Goal: Information Seeking & Learning: Learn about a topic

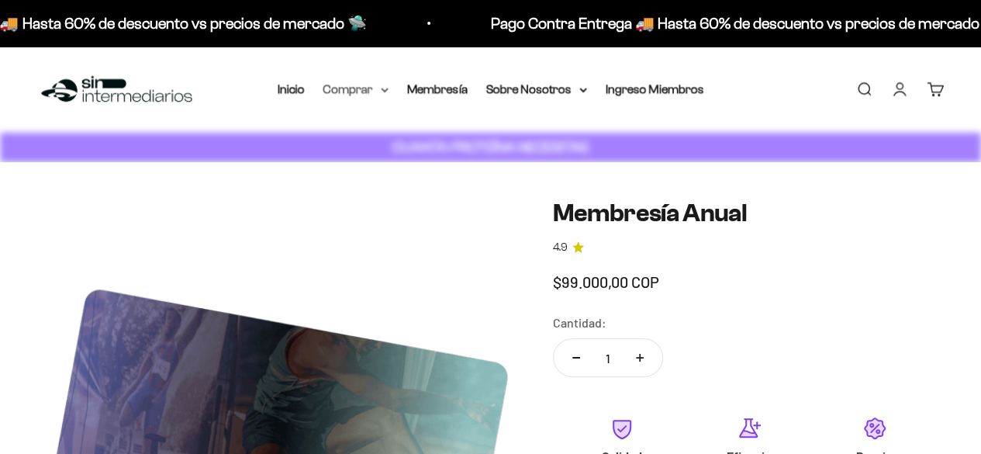
click at [362, 88] on summary "Comprar" at bounding box center [356, 89] width 65 height 20
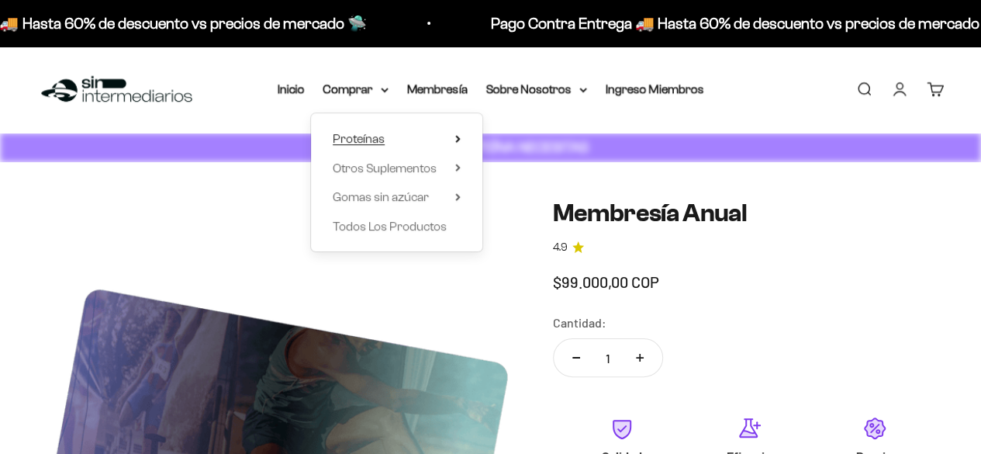
click at [386, 145] on summary "Proteínas" at bounding box center [397, 139] width 128 height 20
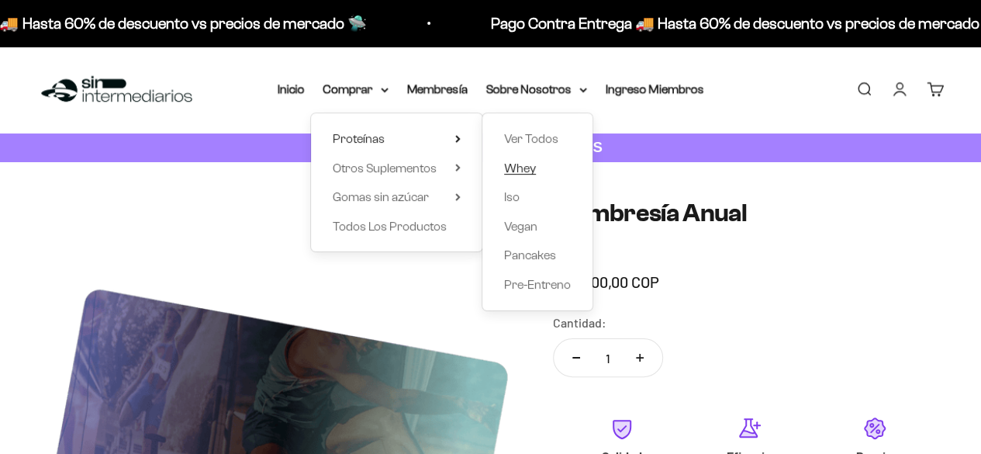
click at [527, 172] on span "Whey" at bounding box center [520, 167] width 32 height 13
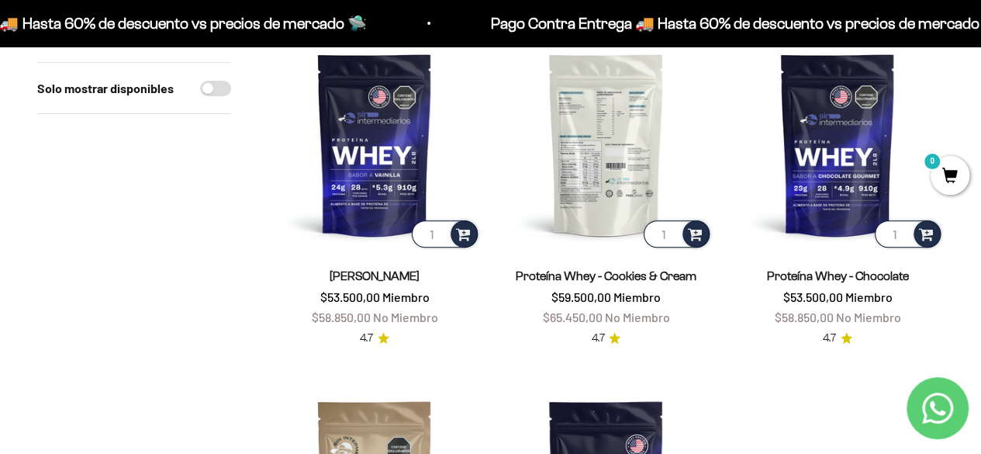
scroll to position [153, 0]
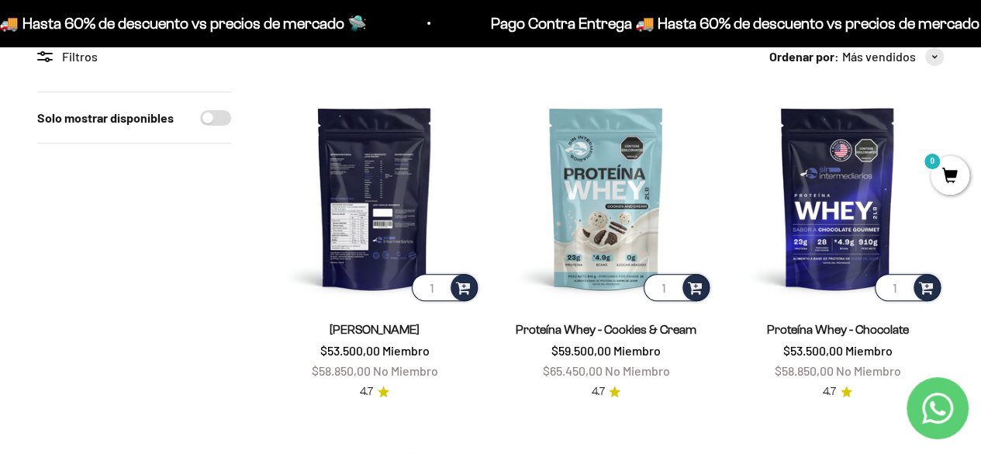
click at [375, 209] on img at bounding box center [374, 198] width 213 height 213
click at [386, 131] on img at bounding box center [374, 198] width 213 height 213
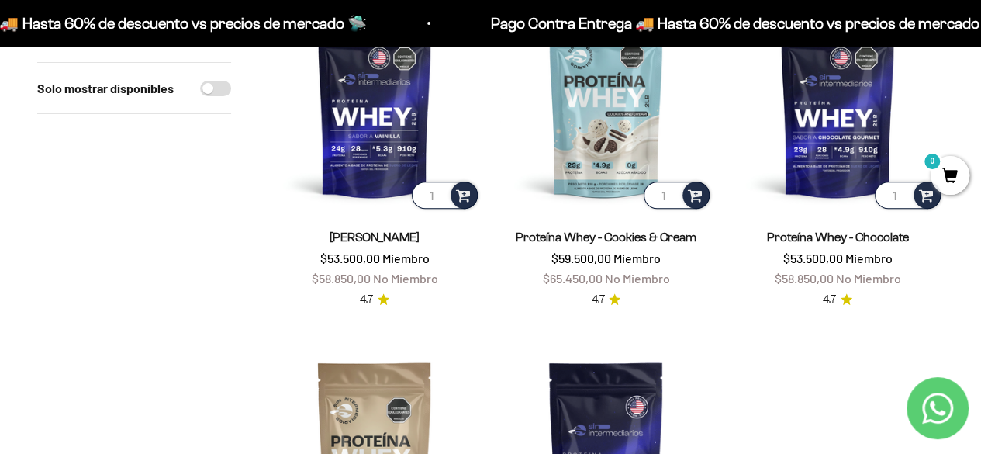
scroll to position [246, 0]
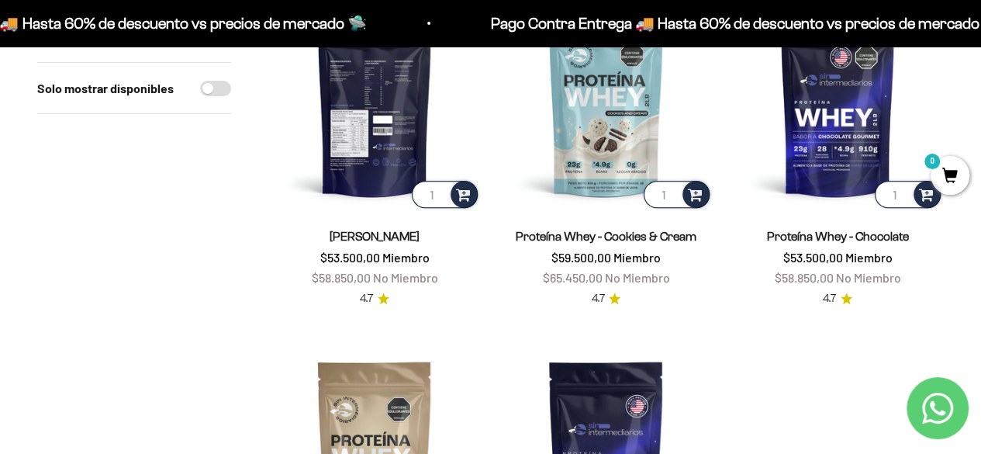
click at [379, 173] on img at bounding box center [374, 104] width 213 height 213
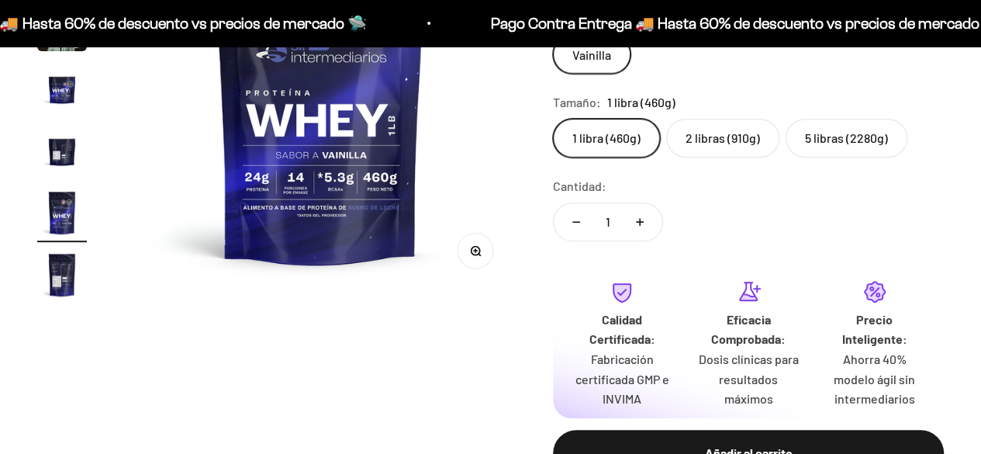
scroll to position [301, 0]
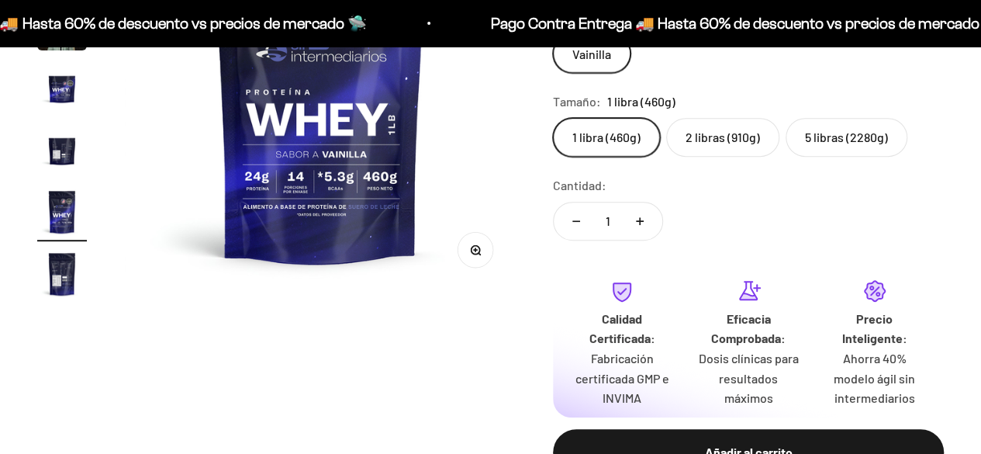
click at [851, 140] on label "5 libras (2280g)" at bounding box center [847, 137] width 122 height 39
click at [553, 118] on input "5 libras (2280g)" at bounding box center [552, 117] width 1 height 1
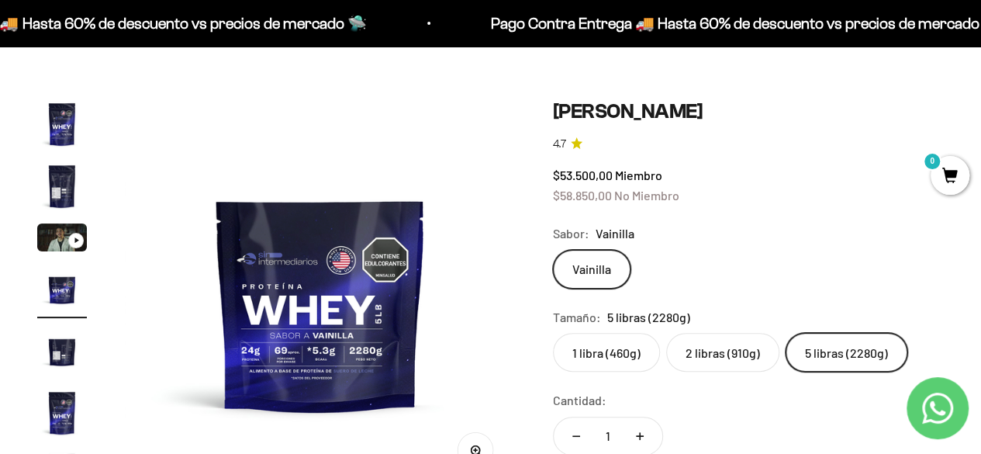
scroll to position [70, 0]
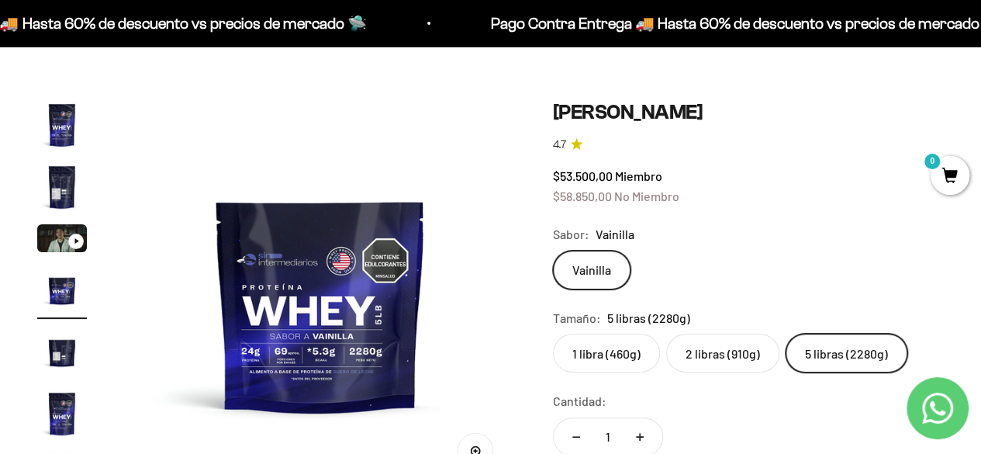
click at [64, 119] on img "Ir al artículo 1" at bounding box center [62, 125] width 50 height 50
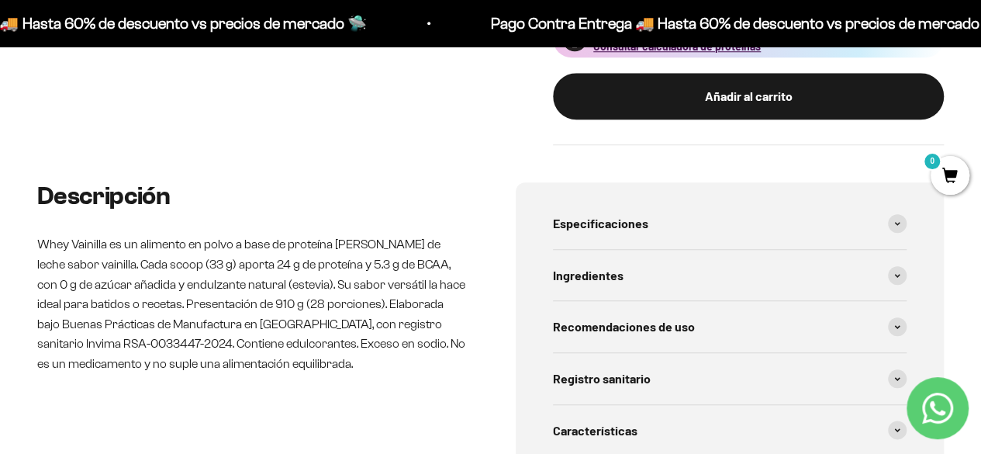
scroll to position [695, 0]
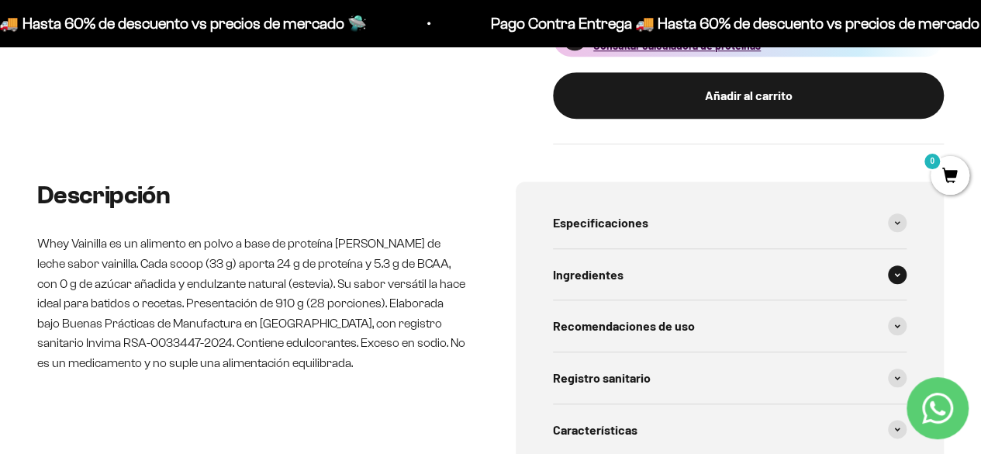
click at [691, 280] on div "Ingredientes" at bounding box center [730, 274] width 355 height 51
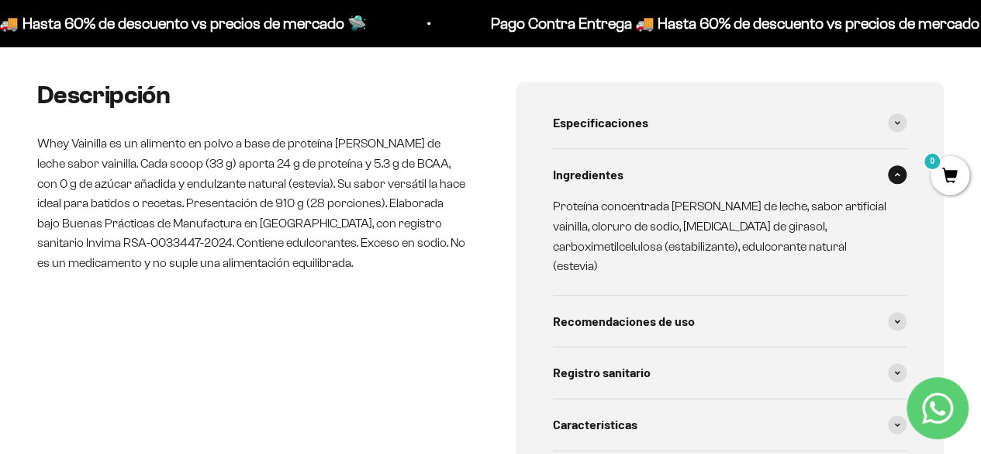
scroll to position [796, 0]
click at [688, 310] on span "Recomendaciones de uso" at bounding box center [624, 320] width 142 height 20
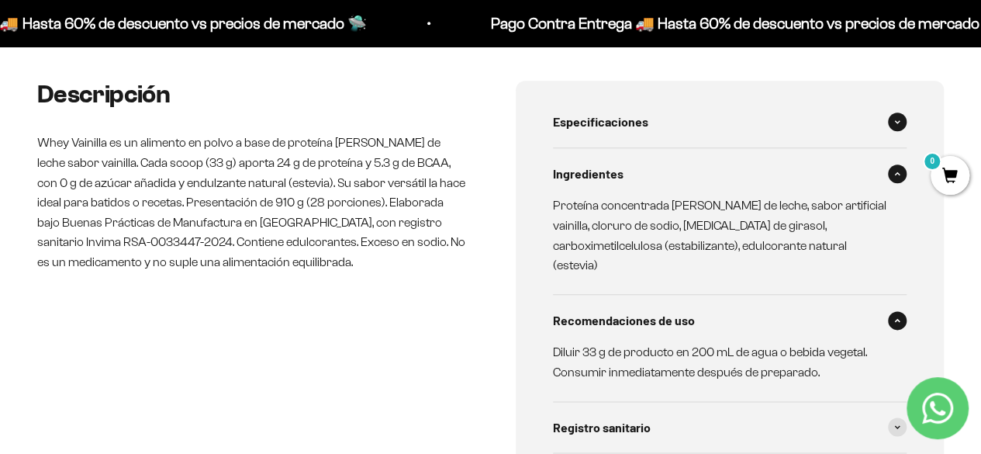
click at [734, 112] on div "Especificaciones" at bounding box center [730, 121] width 355 height 51
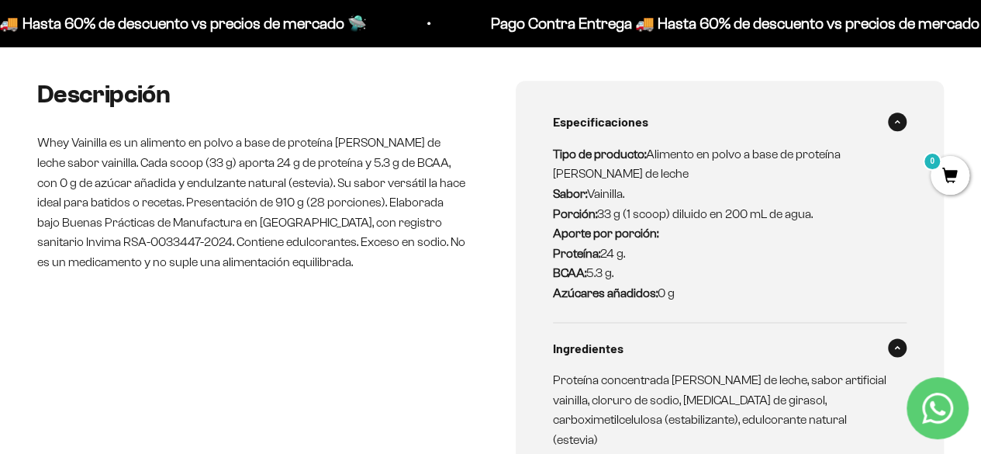
click at [734, 112] on div "Especificaciones" at bounding box center [730, 121] width 355 height 51
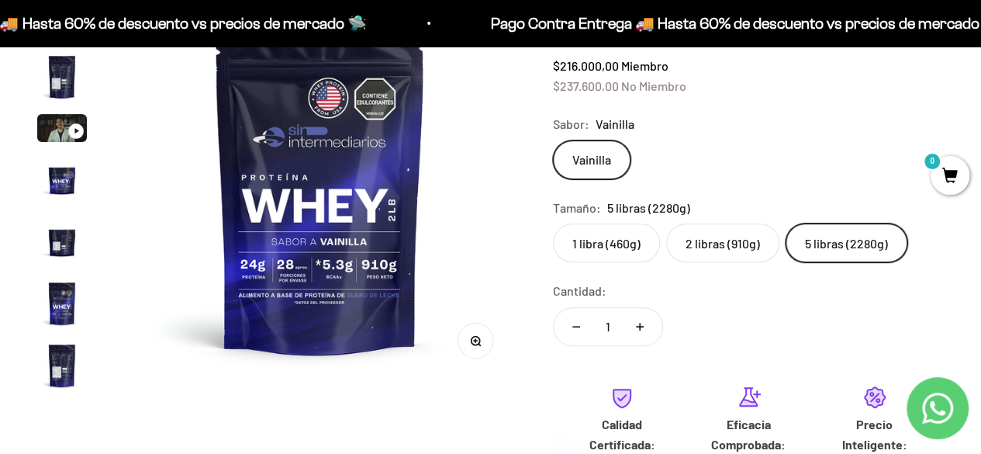
scroll to position [151, 0]
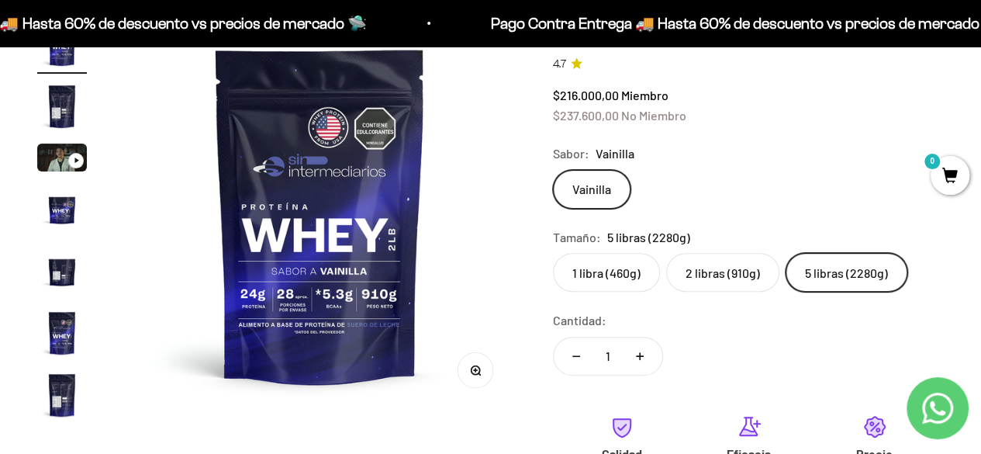
click at [64, 258] on img "Ir al artículo 5" at bounding box center [62, 271] width 50 height 50
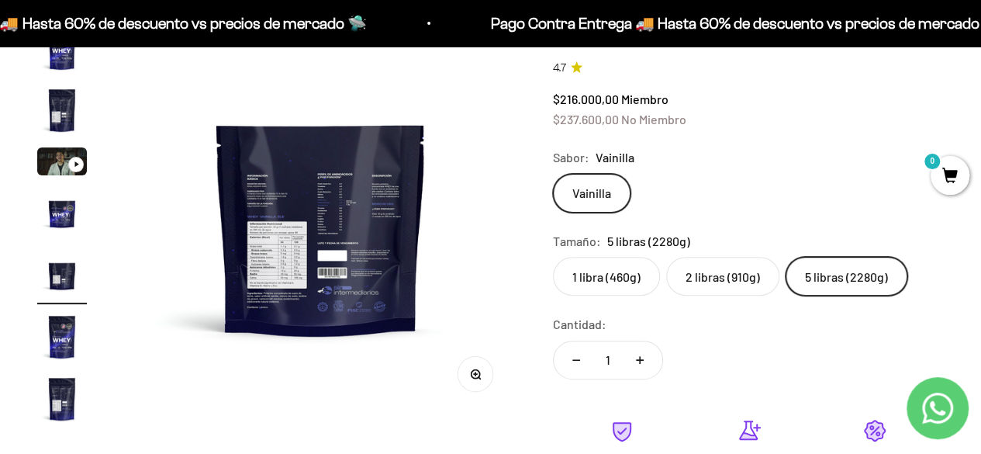
scroll to position [0, 0]
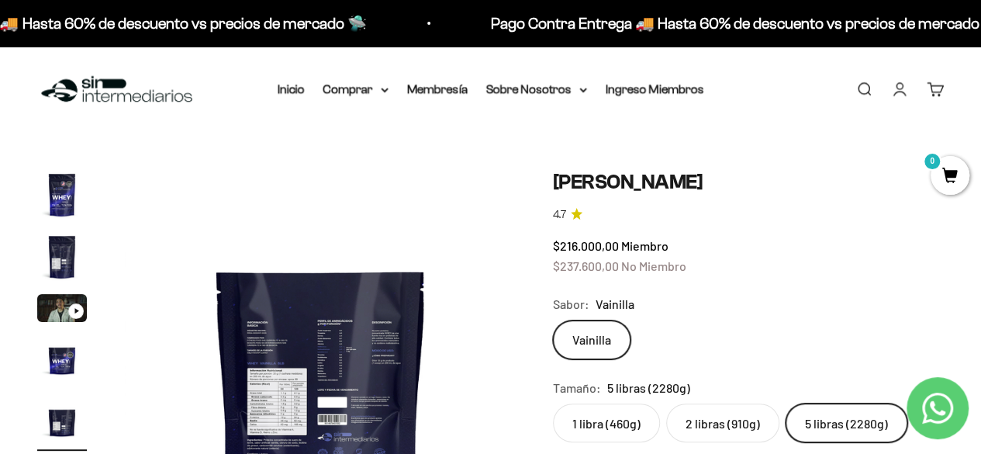
click at [80, 195] on img "Ir al artículo 1" at bounding box center [62, 195] width 50 height 50
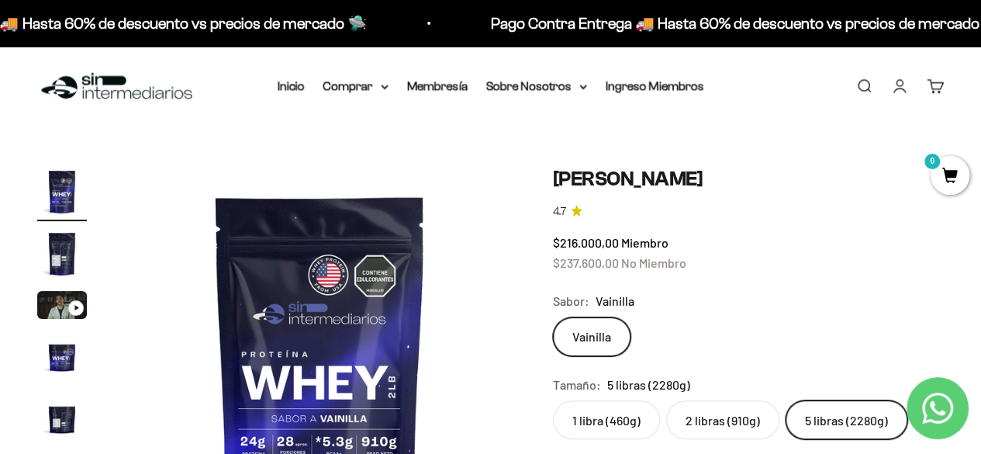
scroll to position [2, 0]
click at [704, 408] on label "2 libras (910g)" at bounding box center [722, 420] width 113 height 39
click at [553, 401] on input "2 libras (910g)" at bounding box center [552, 400] width 1 height 1
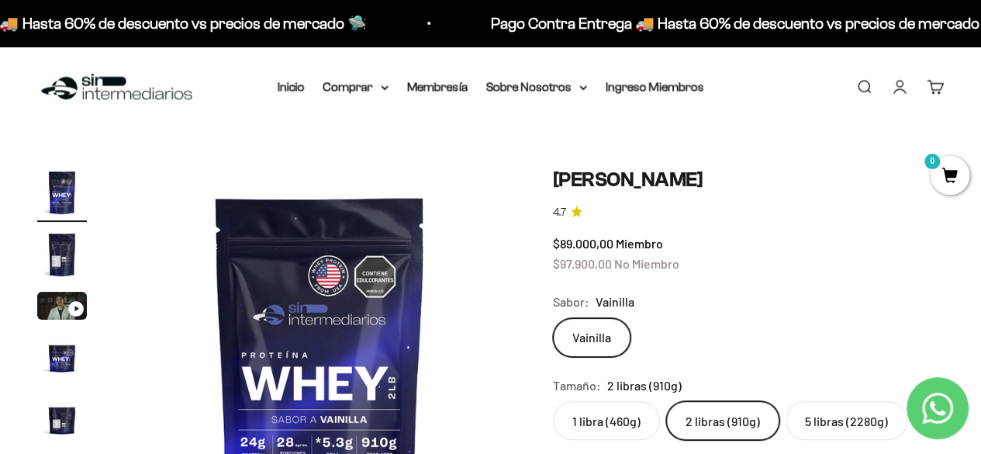
click at [830, 417] on label "5 libras (2280g)" at bounding box center [847, 420] width 122 height 39
click at [553, 401] on input "5 libras (2280g)" at bounding box center [552, 400] width 1 height 1
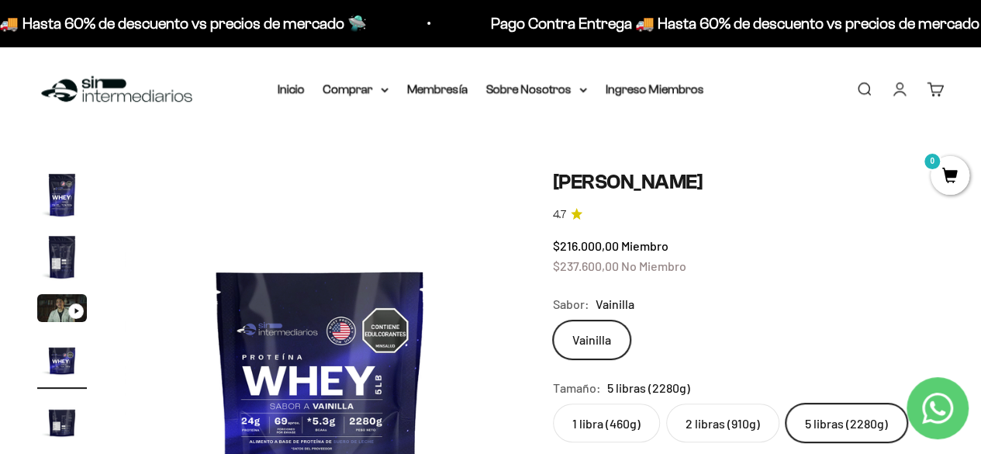
click at [597, 170] on h1 "[PERSON_NAME]" at bounding box center [748, 182] width 391 height 24
click at [362, 94] on summary "Comprar" at bounding box center [356, 89] width 65 height 20
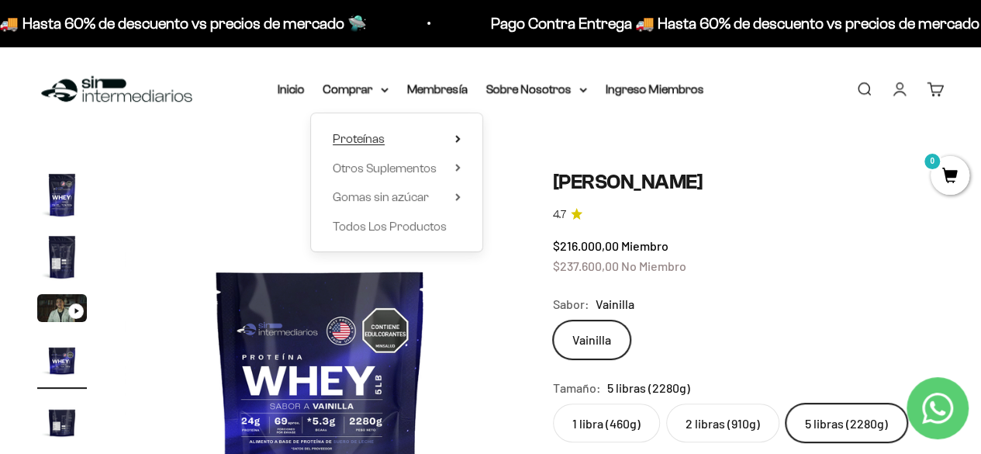
click at [373, 139] on span "Proteínas" at bounding box center [359, 138] width 52 height 13
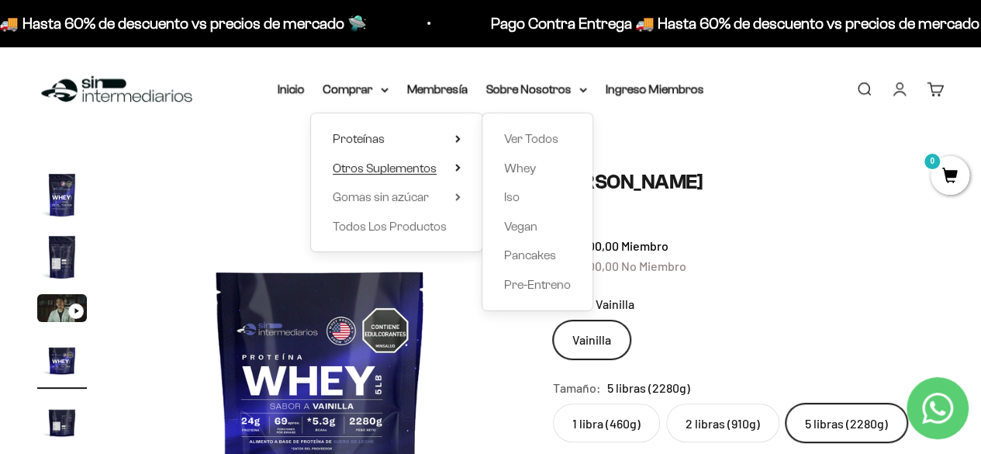
click at [381, 164] on span "Otros Suplementos" at bounding box center [385, 167] width 104 height 13
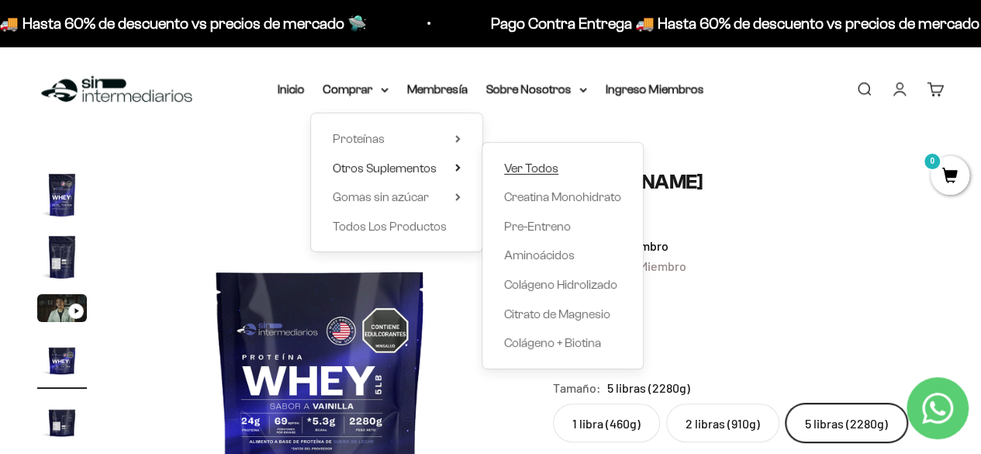
click at [517, 167] on span "Ver Todos" at bounding box center [531, 167] width 54 height 13
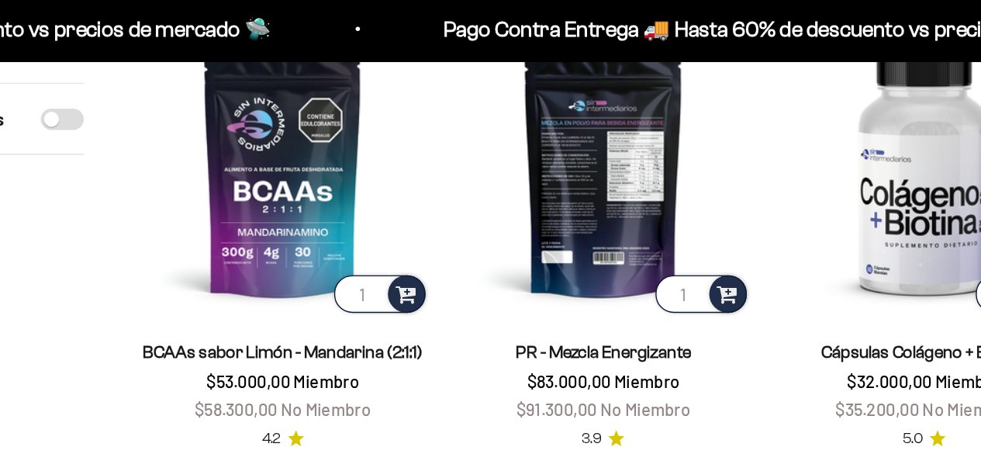
scroll to position [573, 0]
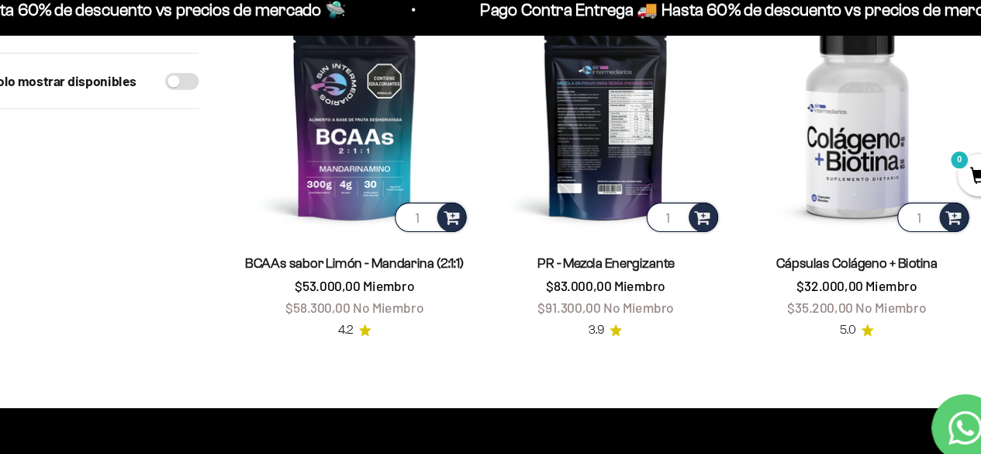
click at [590, 123] on img at bounding box center [606, 125] width 213 height 213
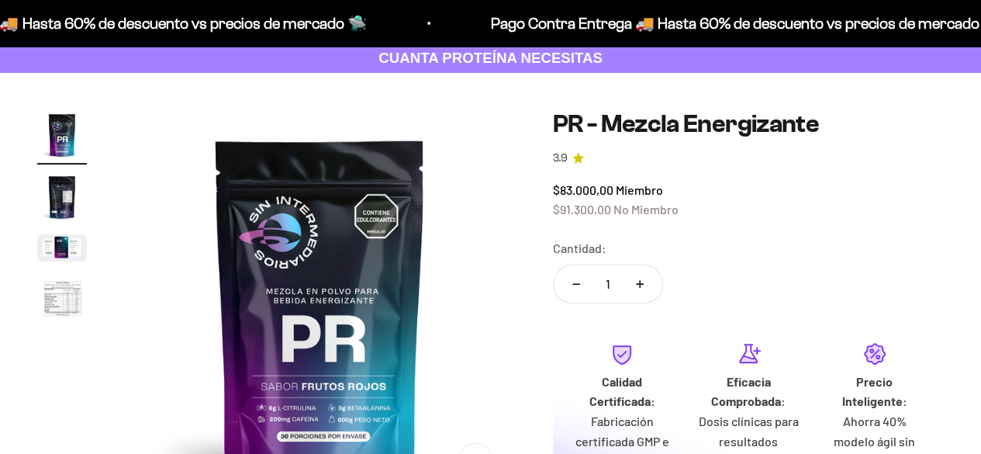
scroll to position [92, 0]
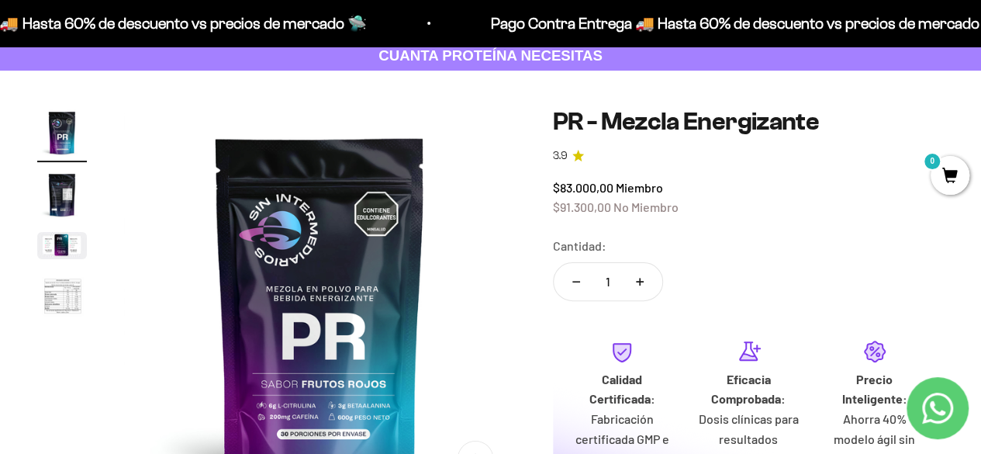
click at [69, 295] on img "Ir al artículo 4" at bounding box center [62, 297] width 50 height 51
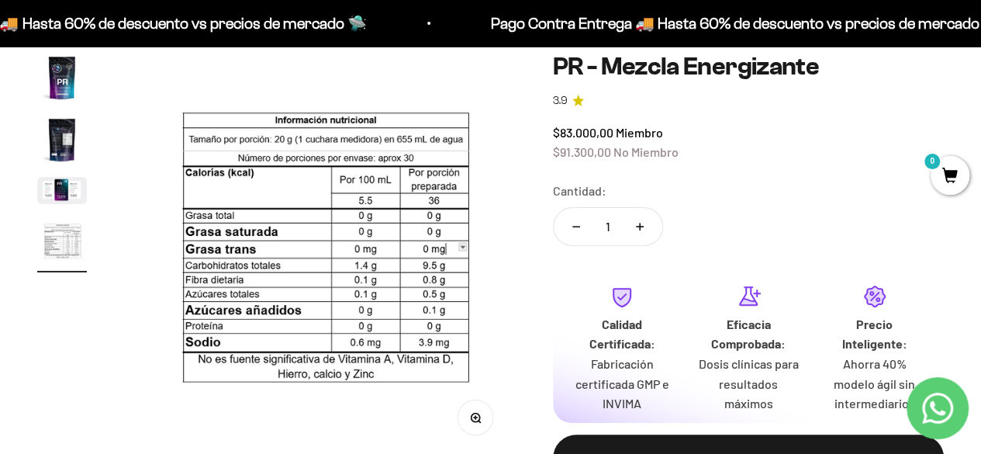
scroll to position [146, 0]
click at [67, 207] on button "Ir al artículo 3" at bounding box center [62, 194] width 50 height 32
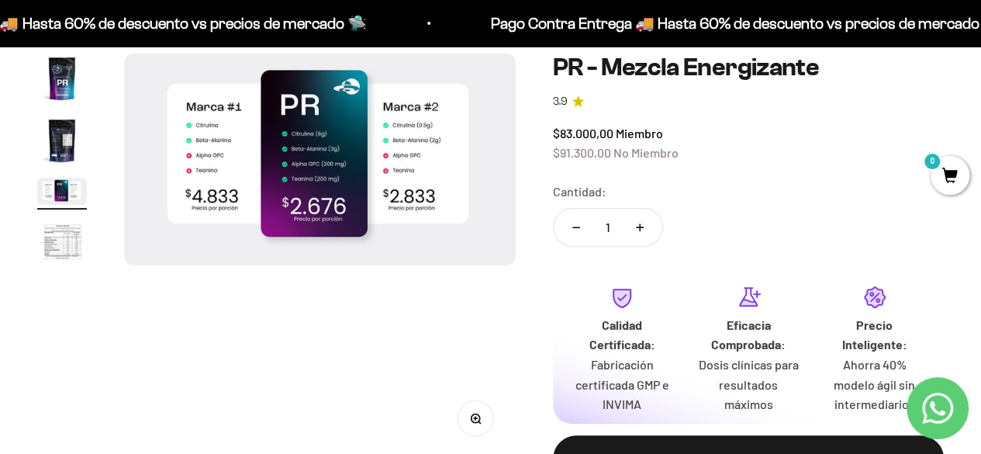
scroll to position [0, 801]
click at [58, 122] on img "Ir al artículo 2" at bounding box center [62, 141] width 50 height 50
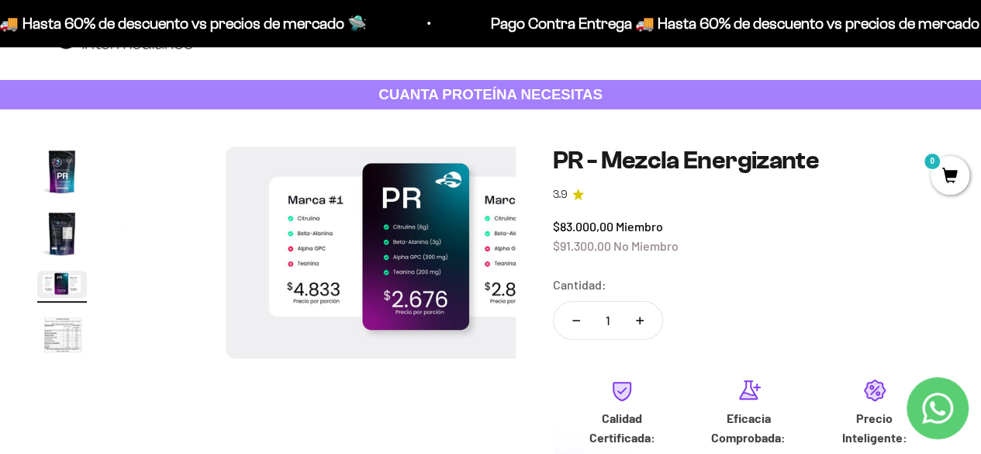
scroll to position [54, 0]
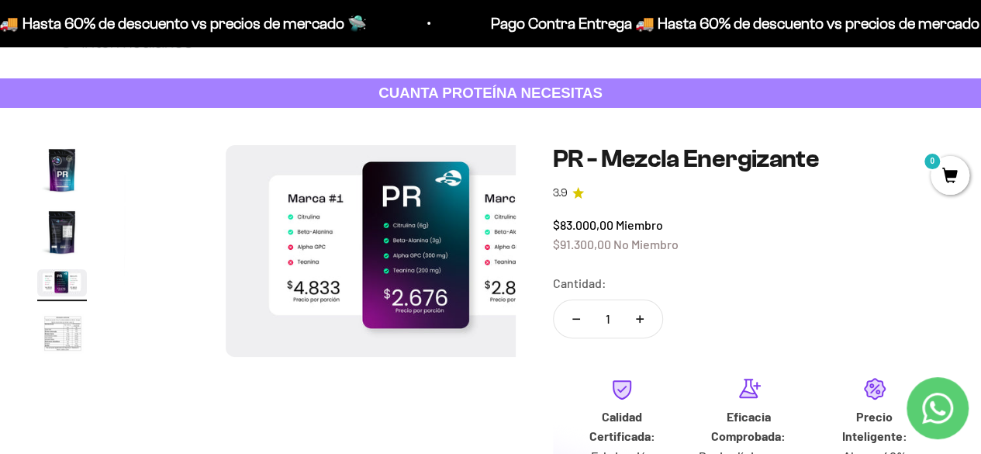
click at [67, 276] on img "Ir al artículo 3" at bounding box center [62, 282] width 50 height 27
click at [68, 175] on img "Ir al artículo 1" at bounding box center [62, 170] width 50 height 50
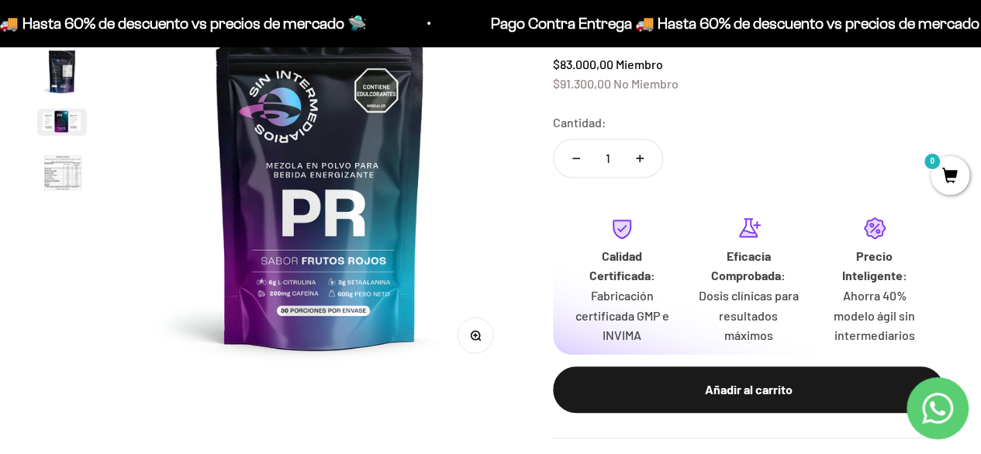
scroll to position [216, 0]
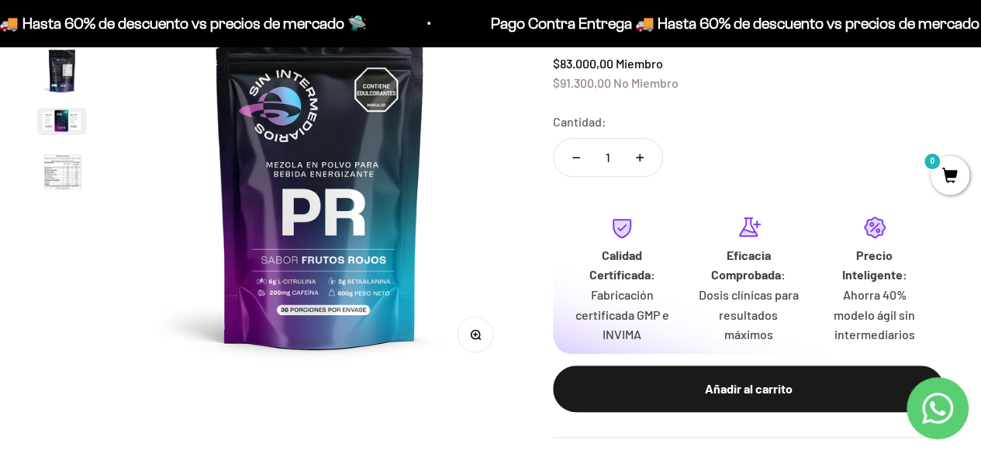
click at [71, 83] on img "Ir al artículo 2" at bounding box center [62, 71] width 50 height 50
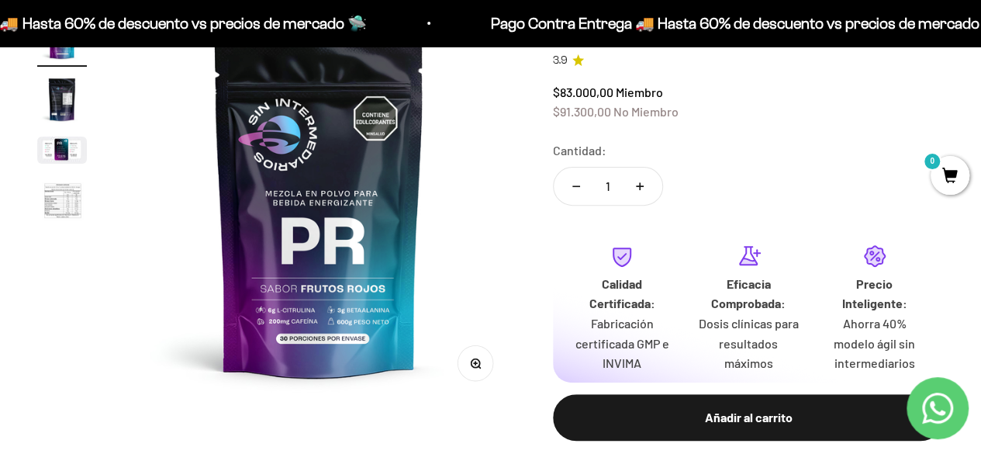
scroll to position [92, 0]
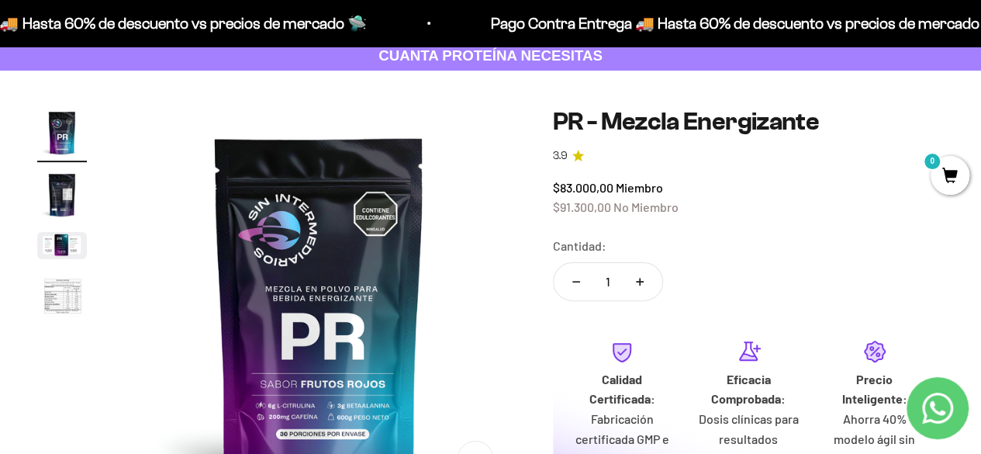
click at [53, 198] on img "Ir al artículo 2" at bounding box center [62, 195] width 50 height 50
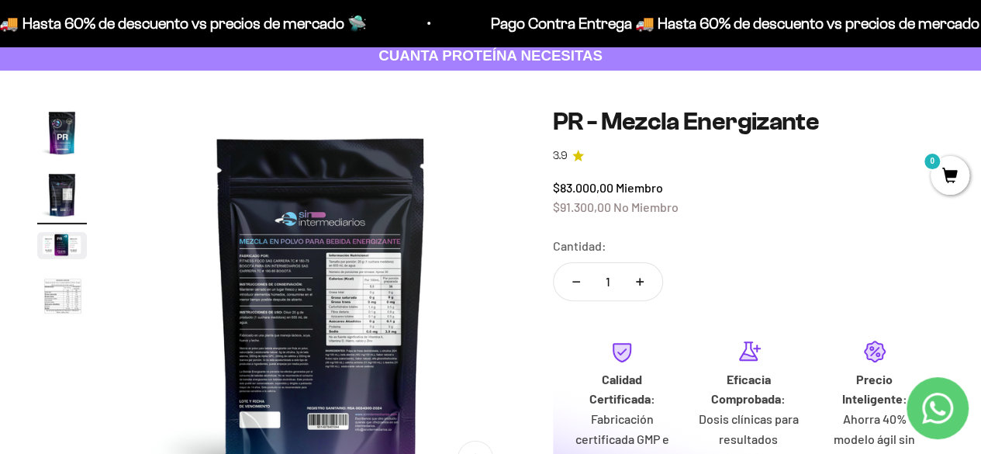
scroll to position [0, 400]
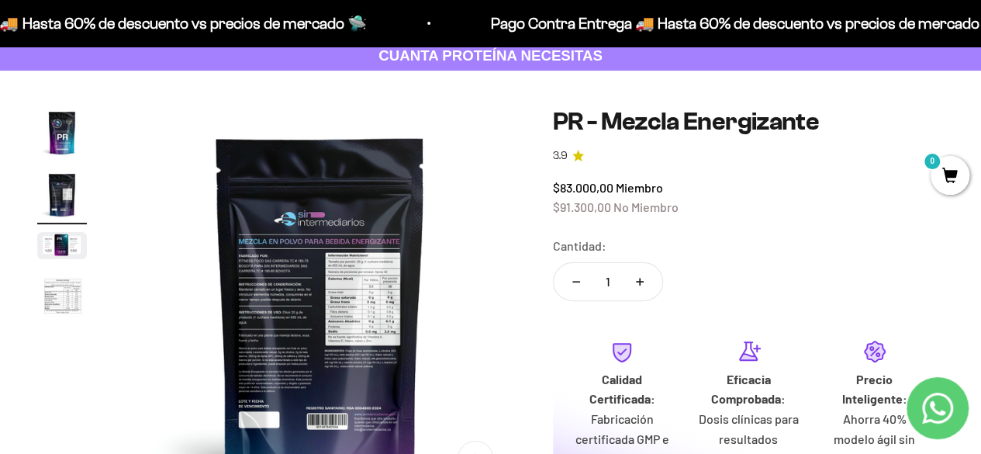
click at [63, 247] on img "Ir al artículo 3" at bounding box center [62, 245] width 50 height 27
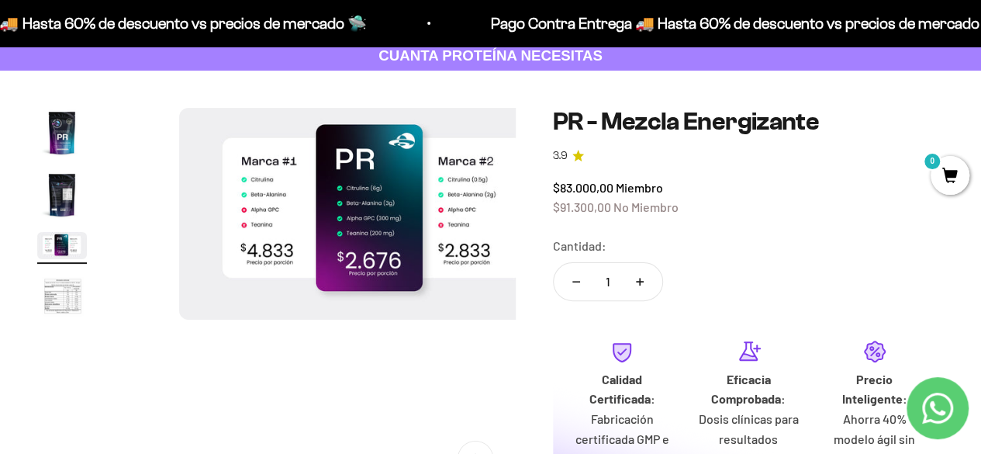
scroll to position [0, 801]
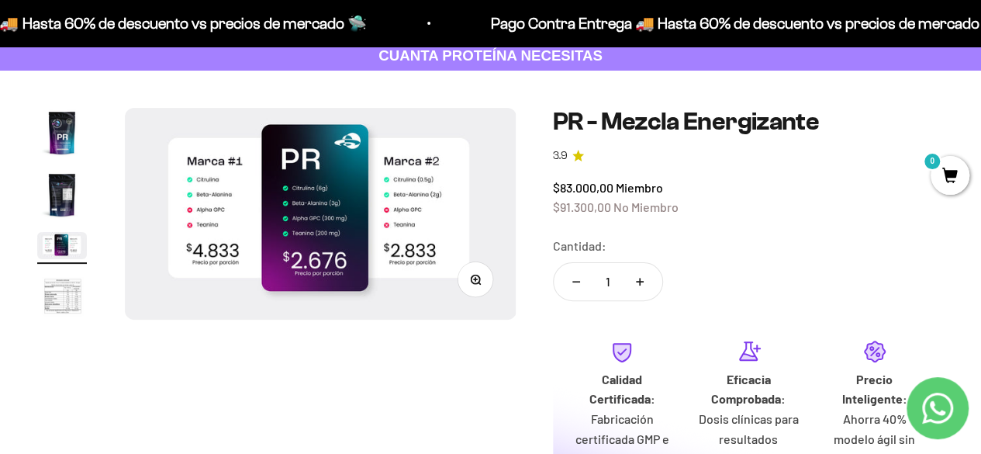
click at [63, 299] on img "Ir al artículo 4" at bounding box center [62, 297] width 50 height 51
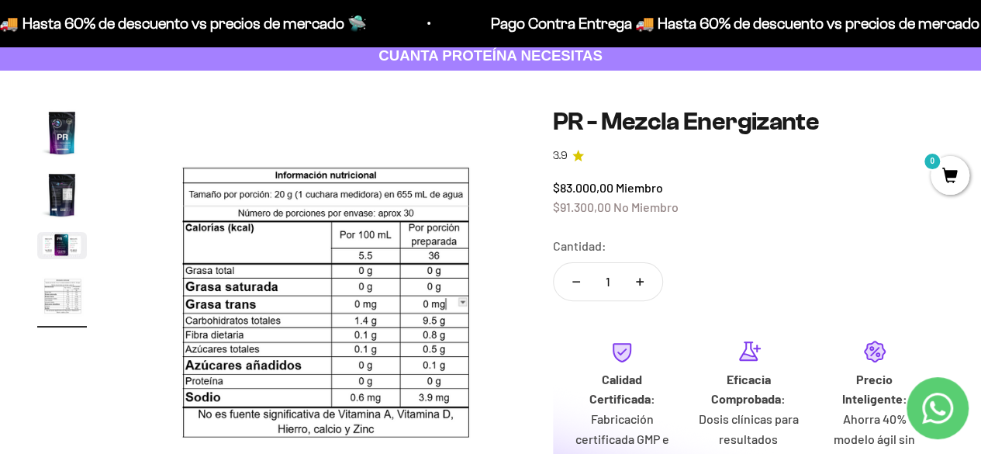
scroll to position [0, 1201]
click at [78, 209] on img "Ir al artículo 2" at bounding box center [62, 195] width 50 height 50
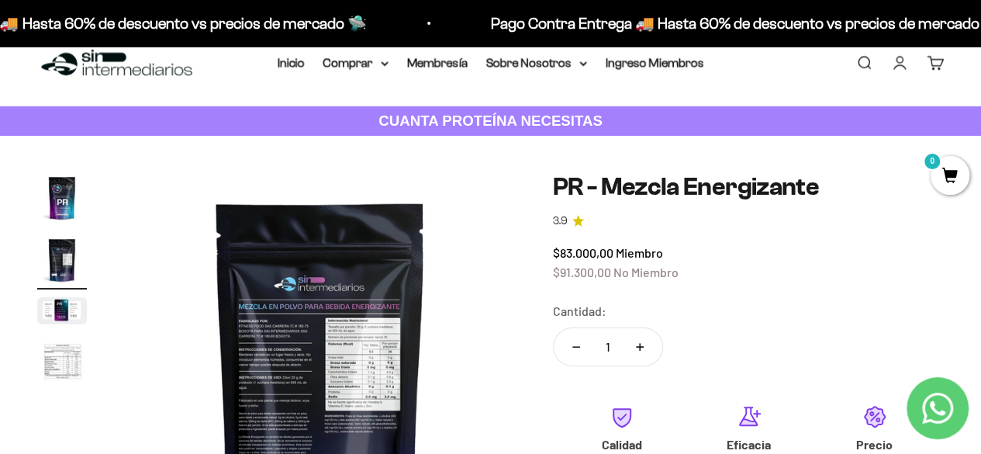
scroll to position [30, 0]
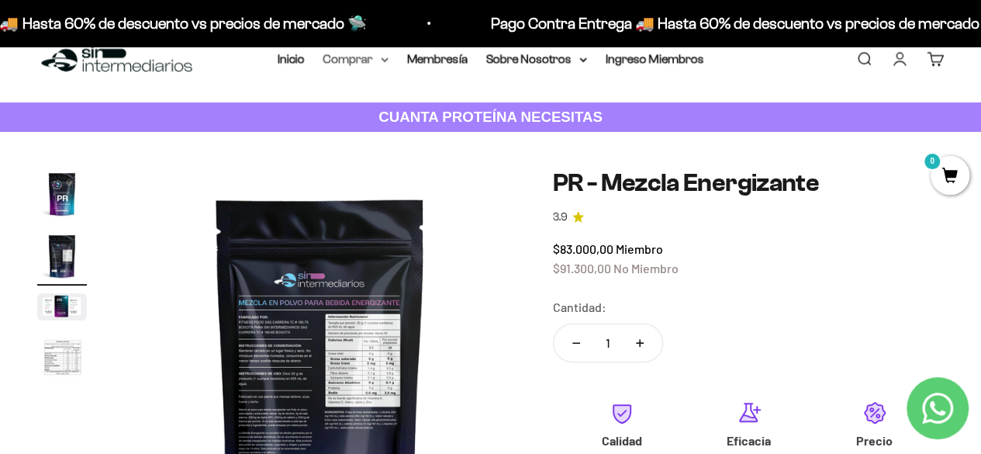
click at [339, 65] on summary "Comprar" at bounding box center [356, 59] width 65 height 20
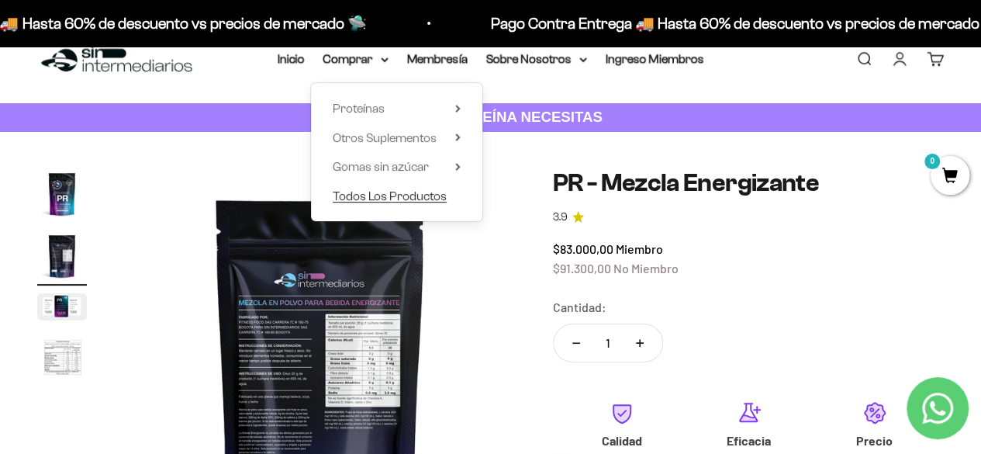
click at [386, 202] on span "Todos Los Productos" at bounding box center [390, 196] width 114 height 20
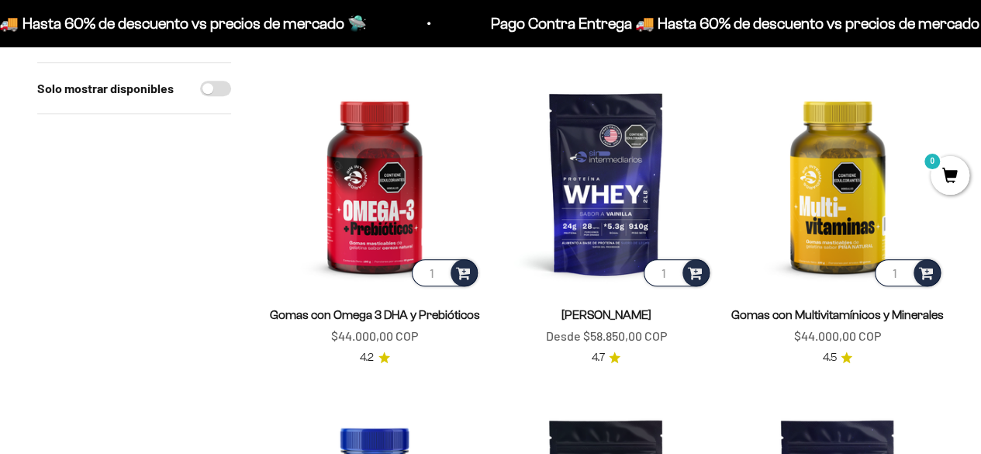
scroll to position [506, 0]
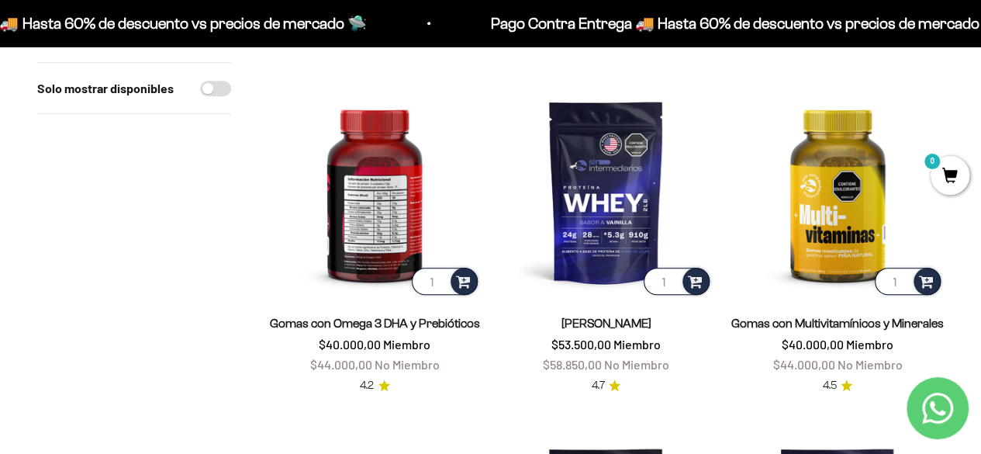
click at [397, 199] on img at bounding box center [374, 191] width 213 height 213
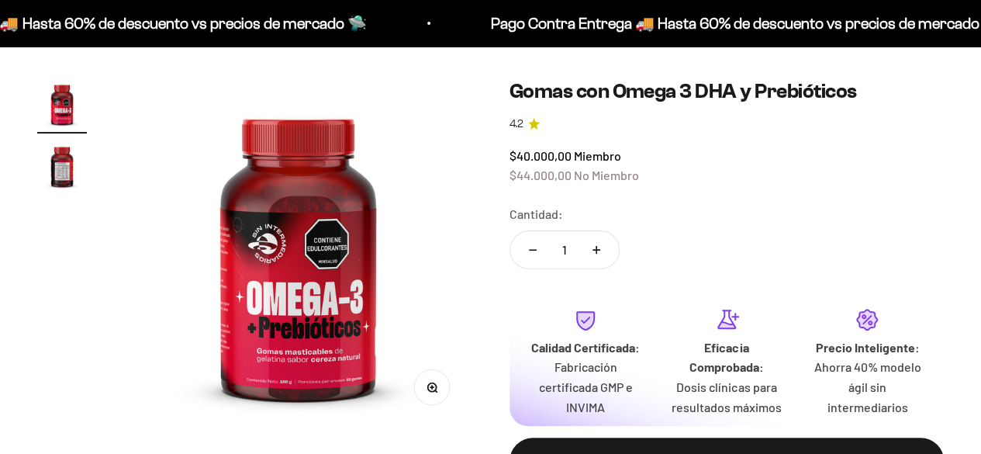
scroll to position [125, 0]
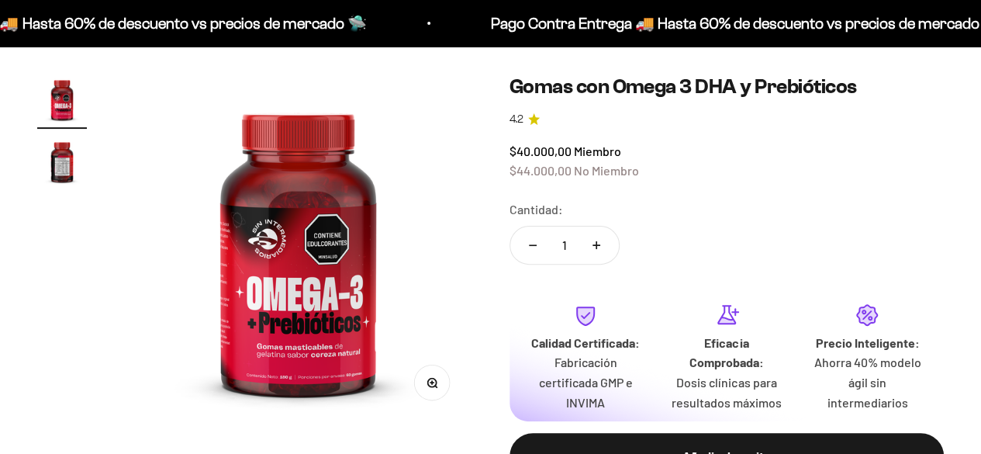
click at [57, 171] on img "Ir al artículo 2" at bounding box center [62, 162] width 50 height 50
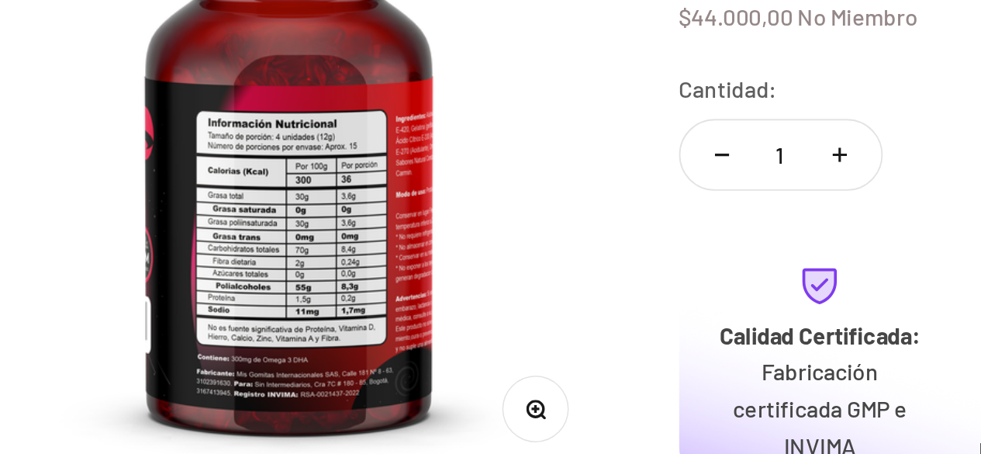
scroll to position [124, 0]
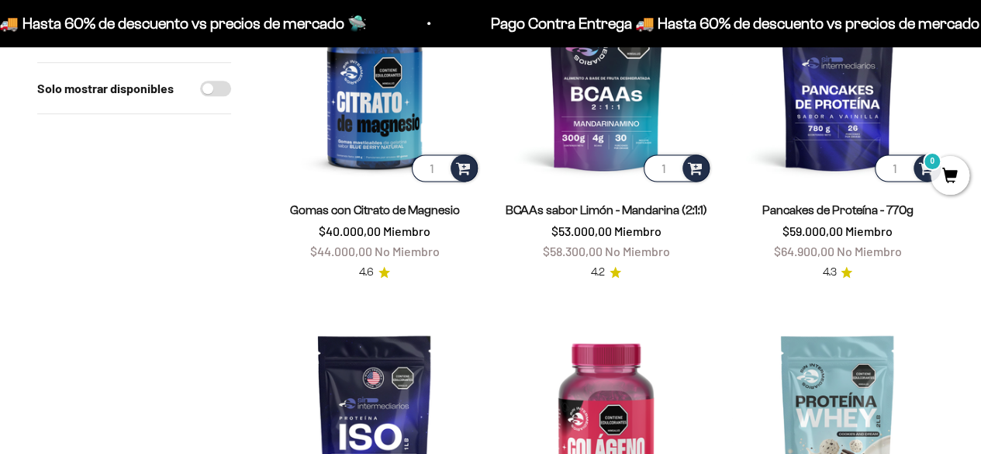
scroll to position [891, 0]
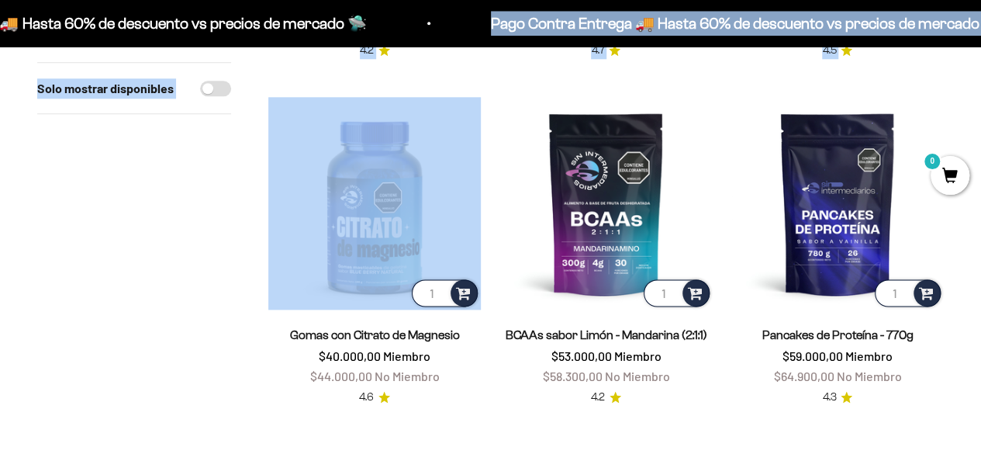
drag, startPoint x: 405, startPoint y: 4, endPoint x: 484, endPoint y: 148, distance: 164.6
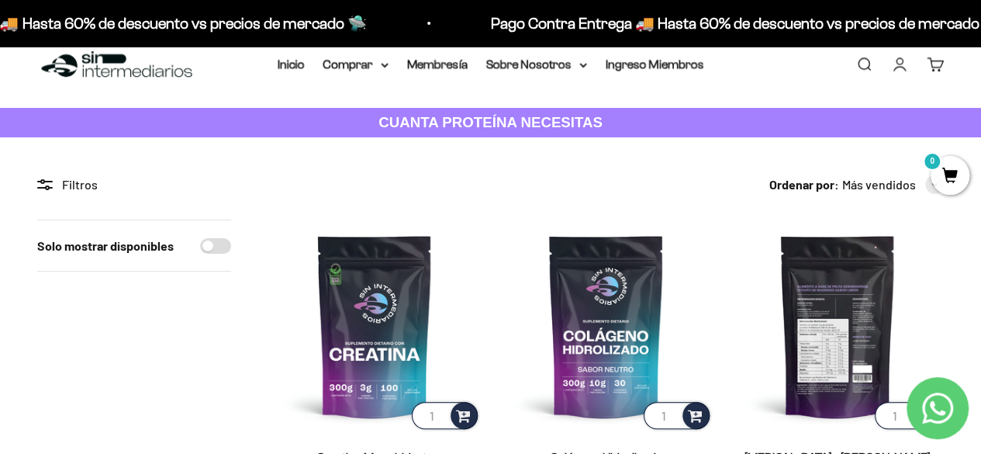
scroll to position [256, 0]
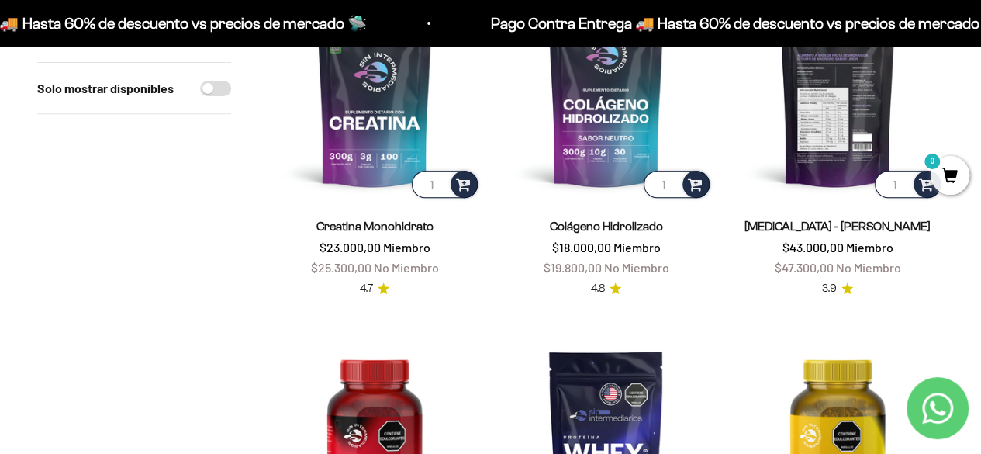
click at [861, 147] on img at bounding box center [838, 94] width 213 height 213
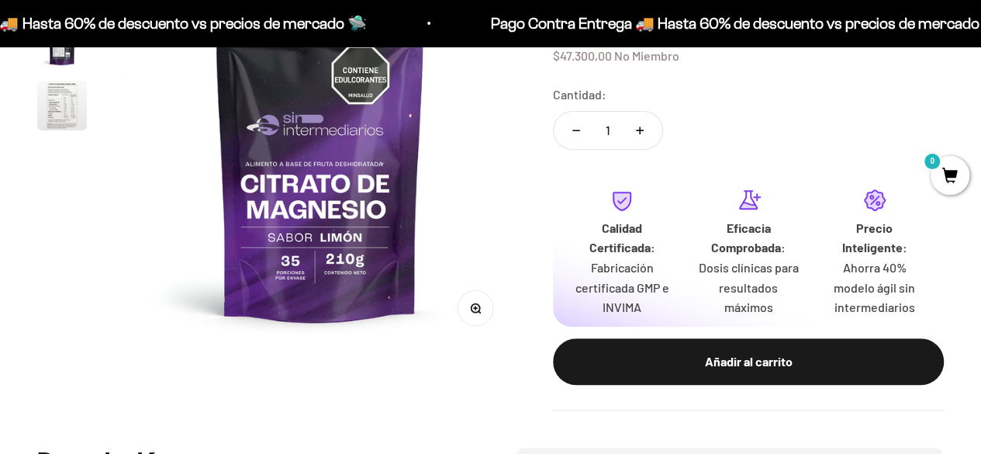
scroll to position [199, 0]
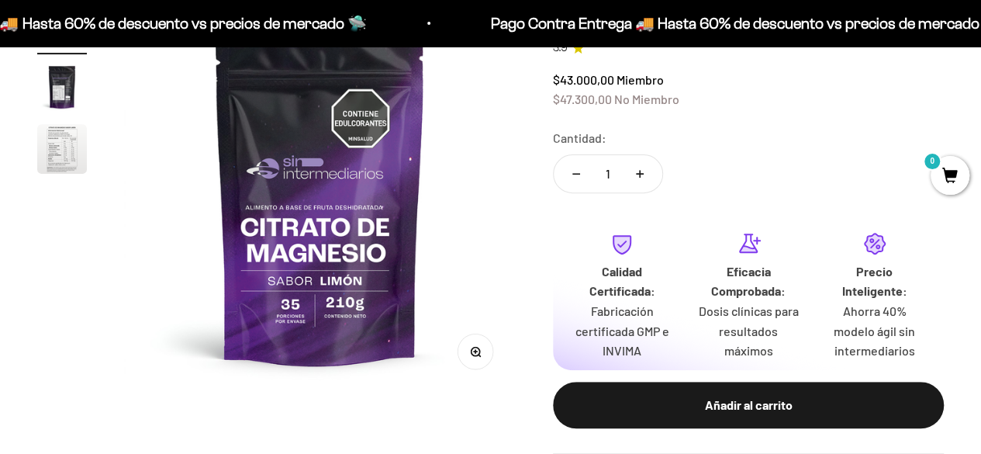
click at [59, 105] on img "Ir al artículo 2" at bounding box center [62, 87] width 50 height 50
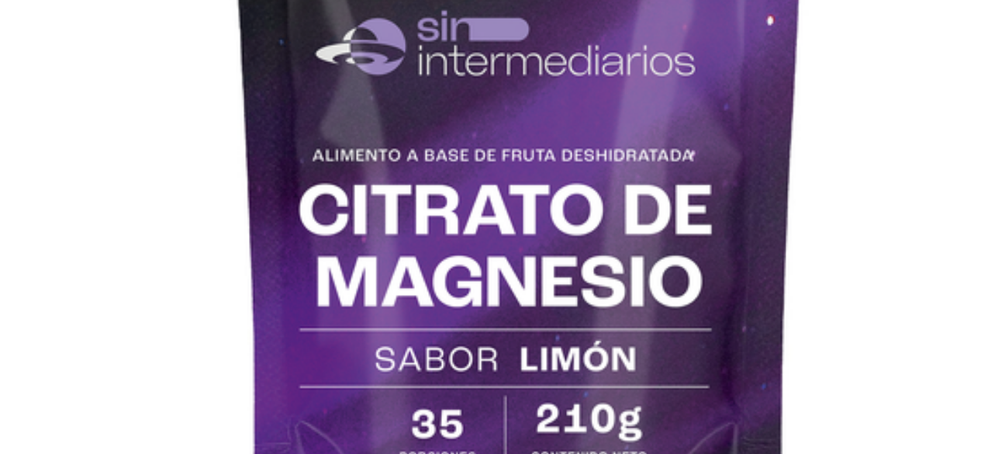
scroll to position [0, 0]
